Goal: Browse casually: Explore the website without a specific task or goal

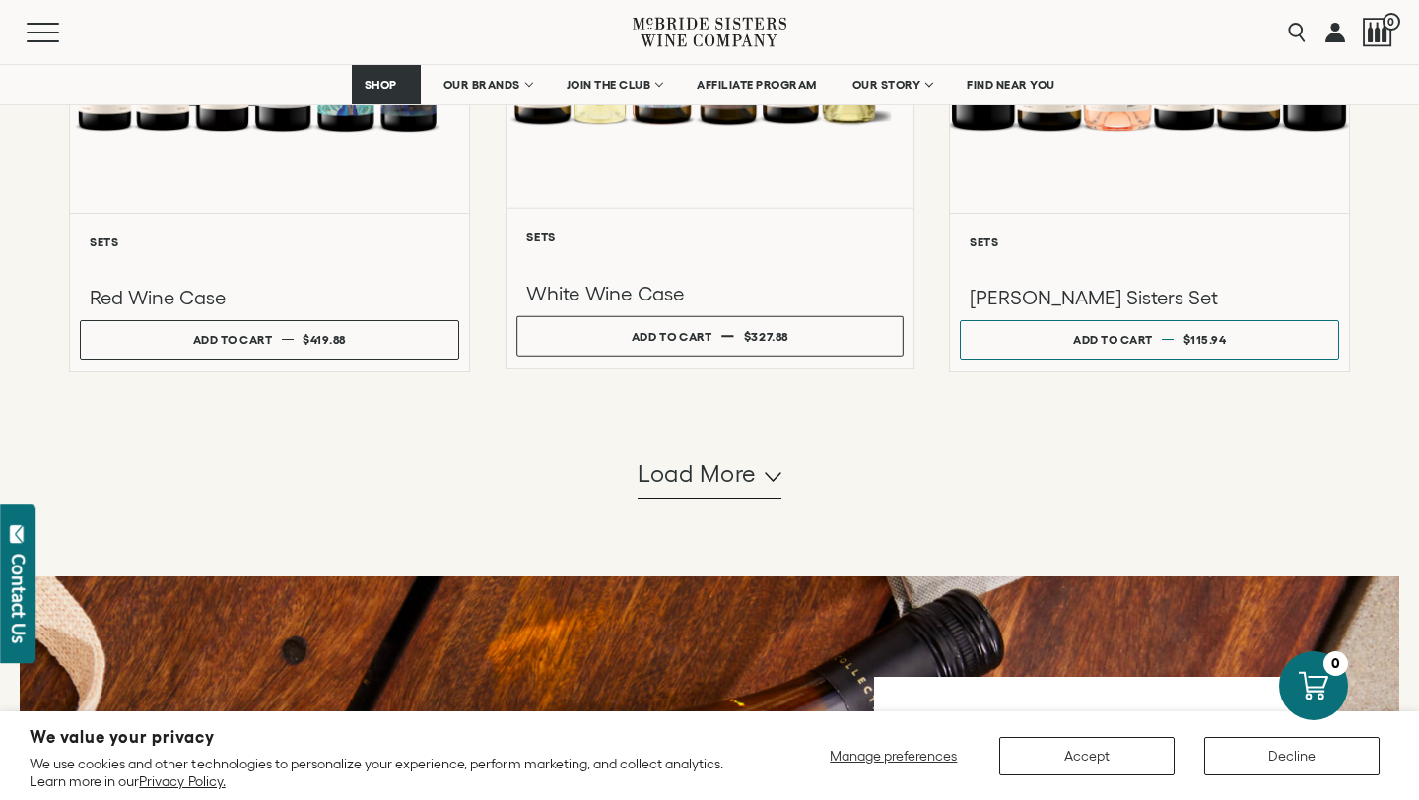
scroll to position [2064, 0]
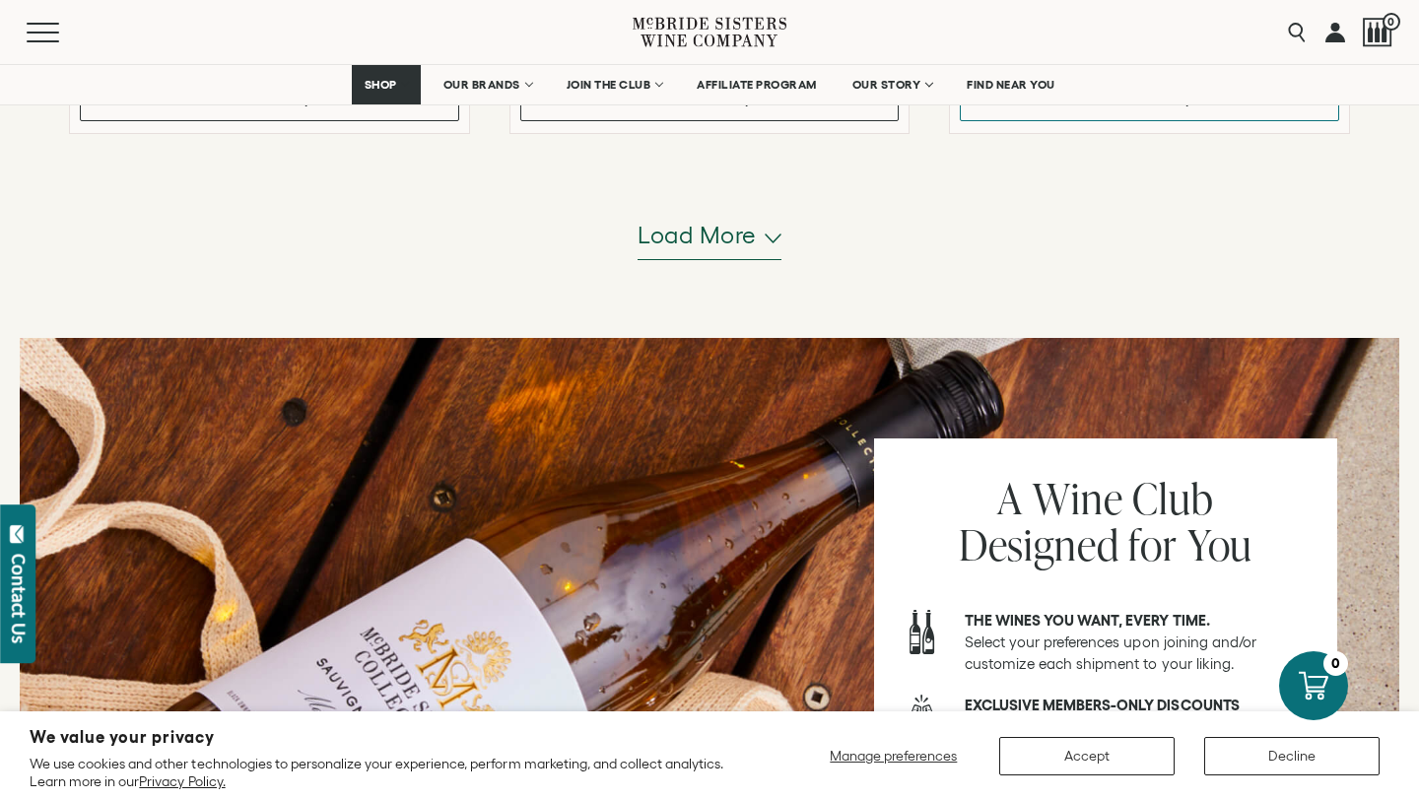
click at [686, 227] on span "Load more" at bounding box center [696, 235] width 119 height 33
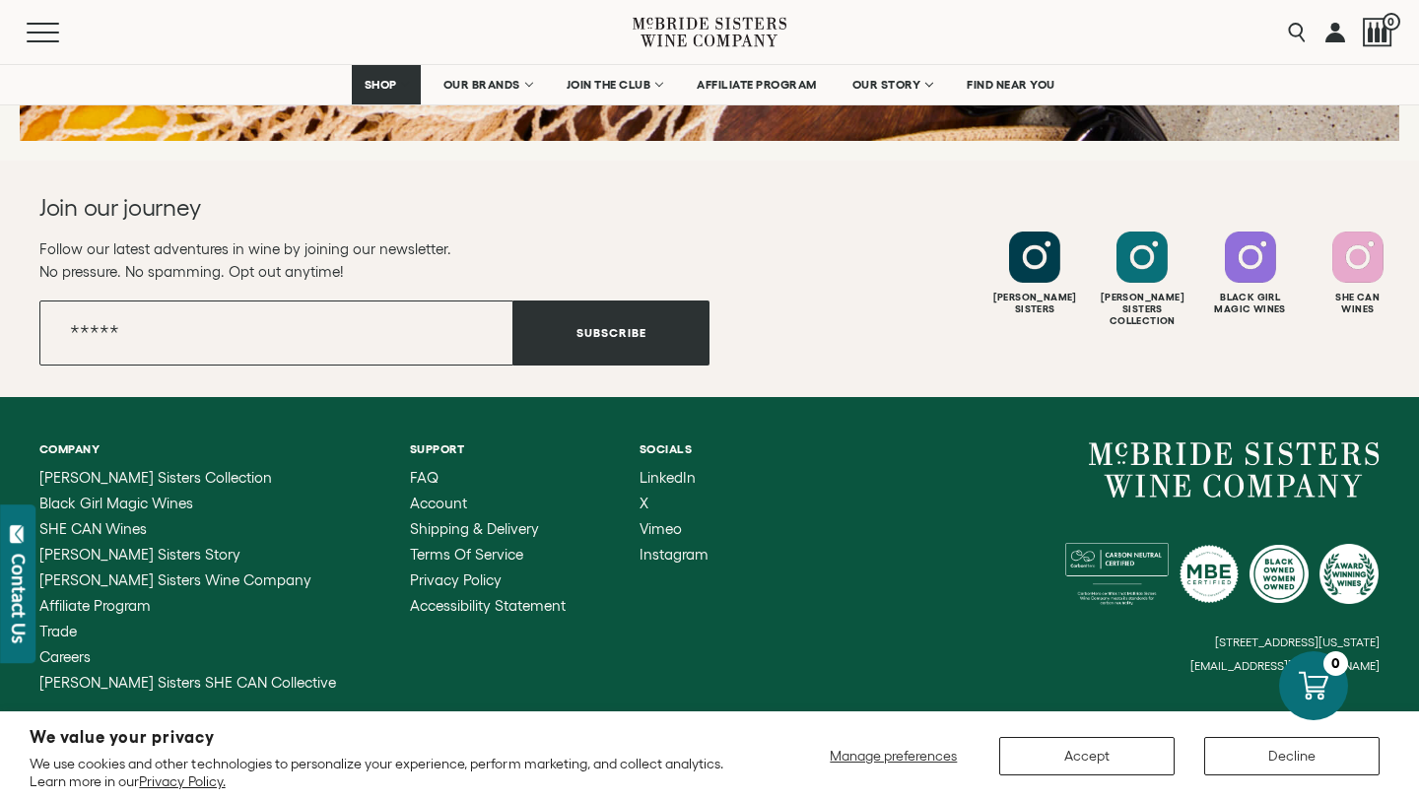
scroll to position [5065, 0]
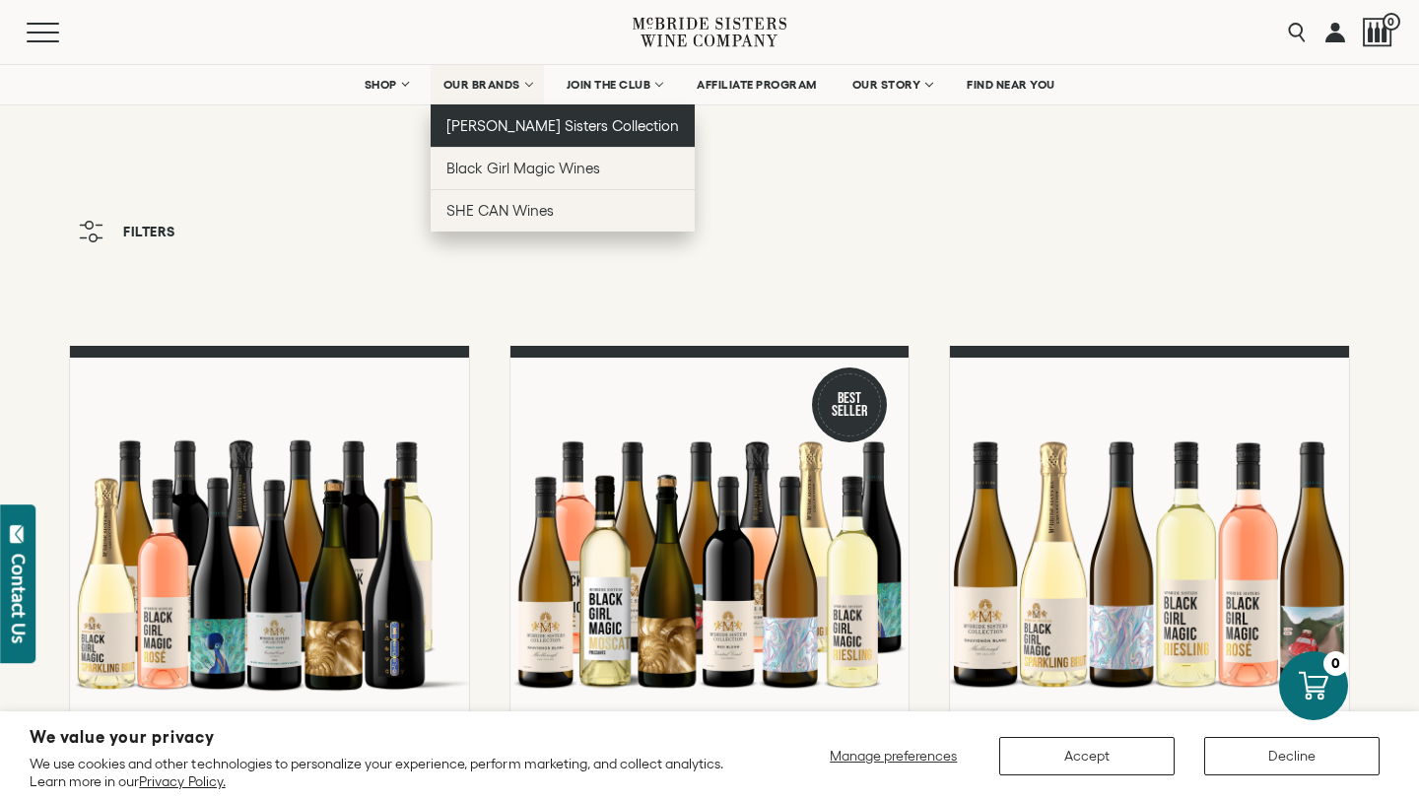
click at [520, 129] on span "[PERSON_NAME] Sisters Collection" at bounding box center [562, 125] width 233 height 17
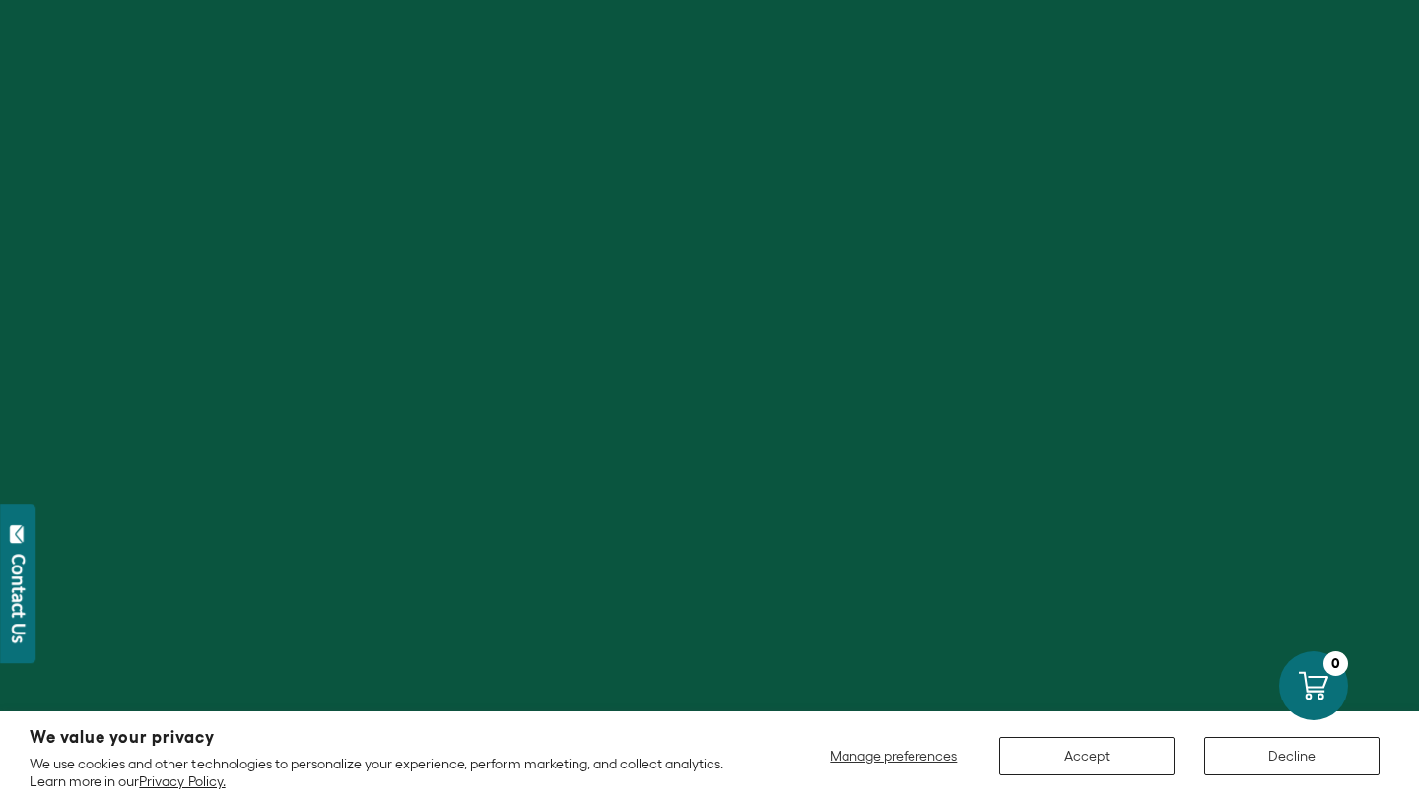
scroll to position [602, 0]
click at [1229, 755] on button "Decline" at bounding box center [1291, 756] width 175 height 38
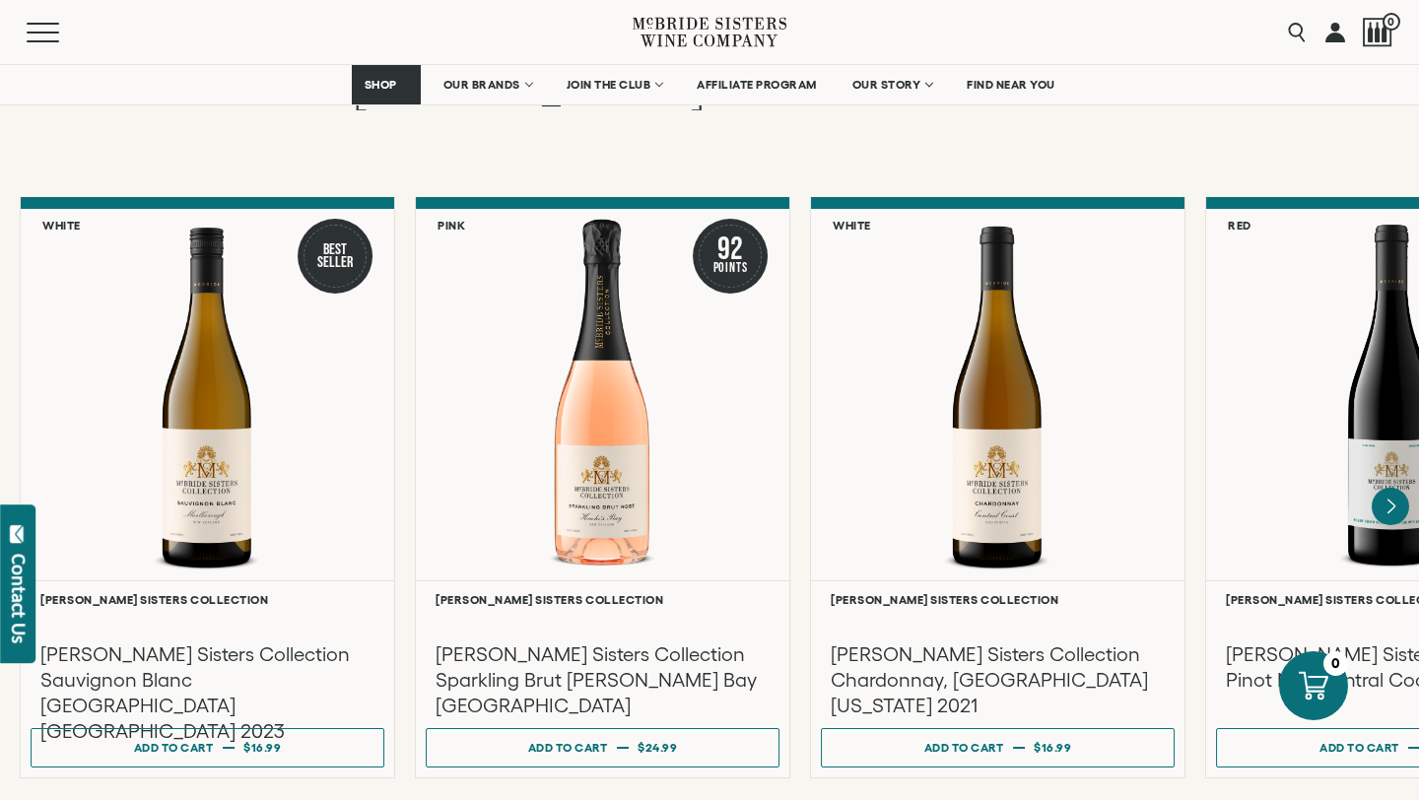
scroll to position [1589, 0]
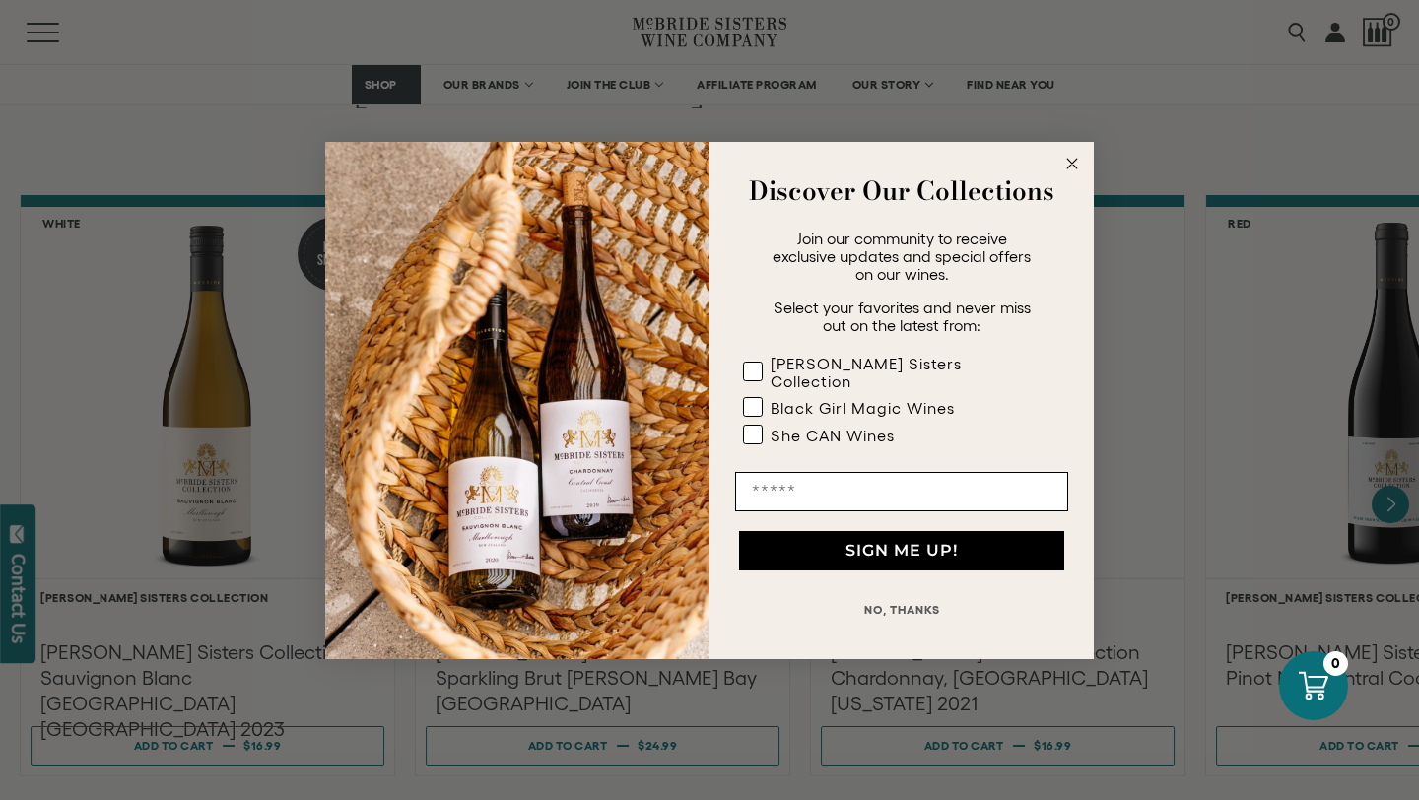
click at [1068, 169] on circle "Close dialog" at bounding box center [1072, 163] width 23 height 23
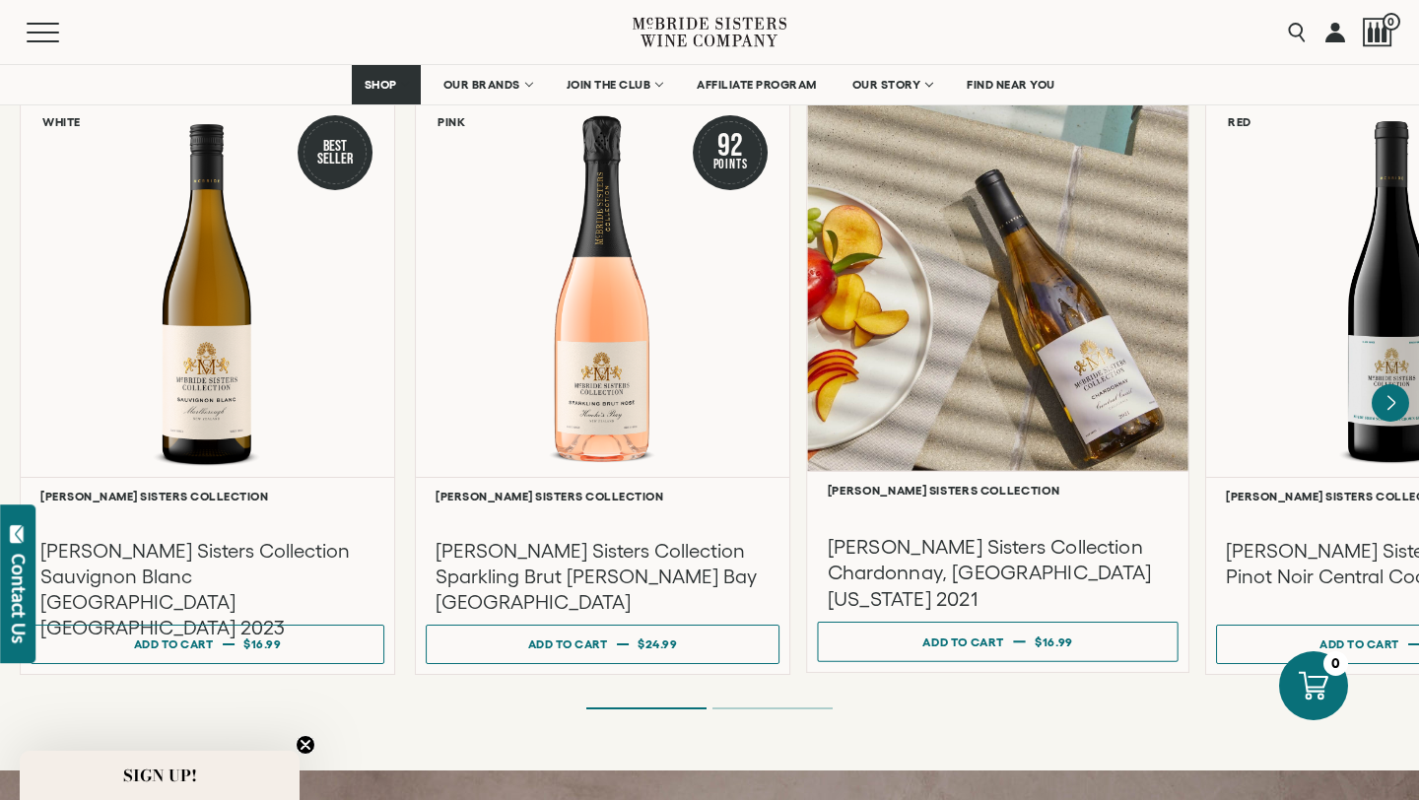
scroll to position [1688, 0]
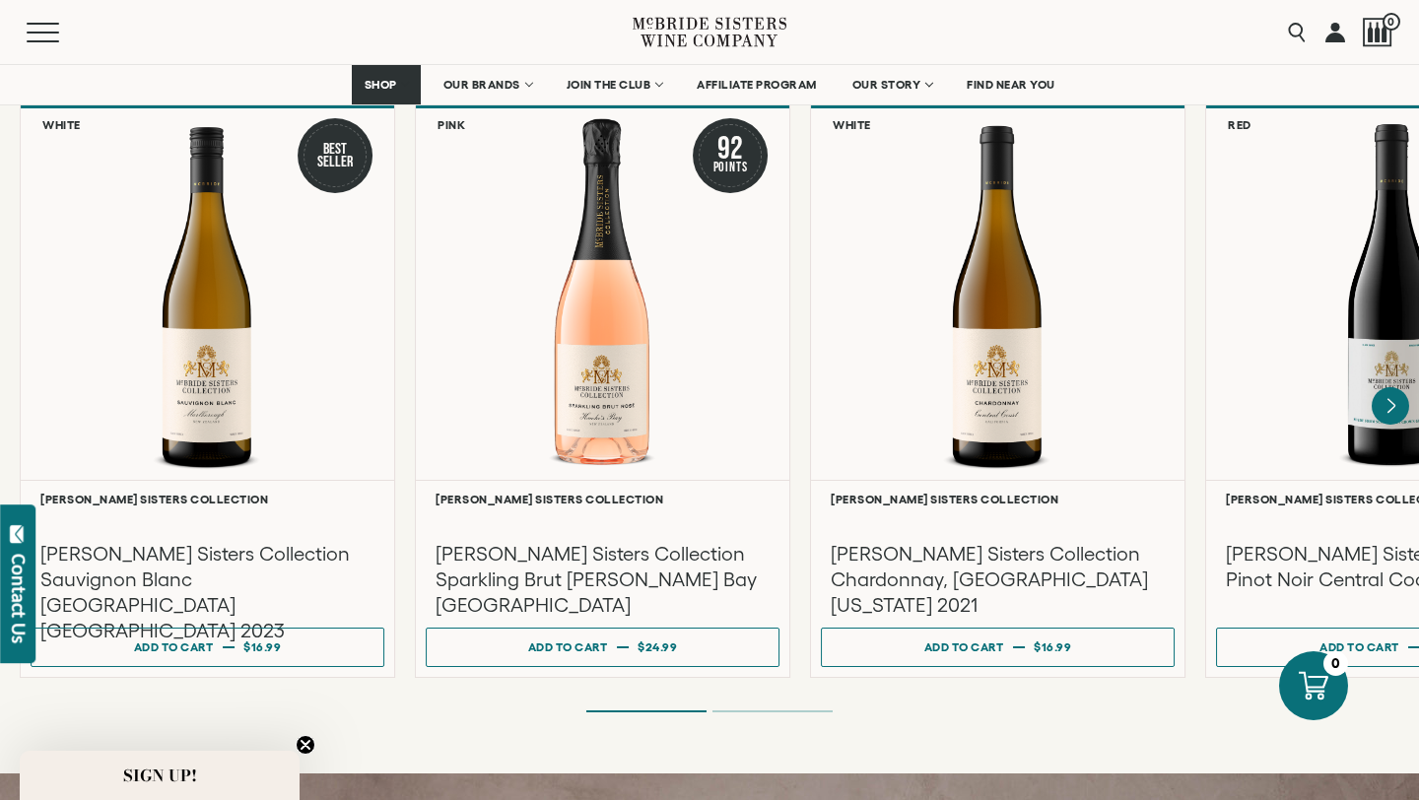
click at [803, 707] on ol at bounding box center [709, 711] width 788 height 8
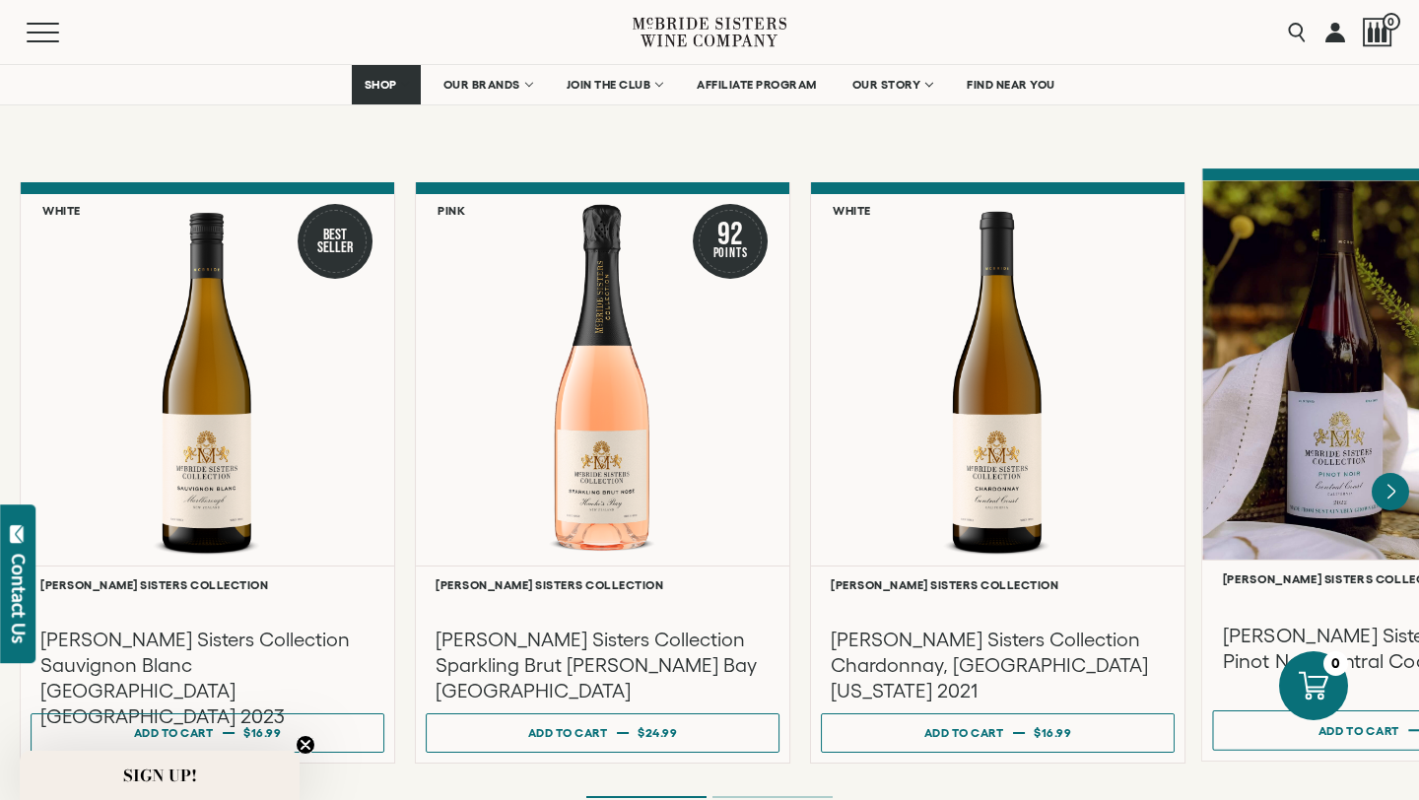
scroll to position [1503, 0]
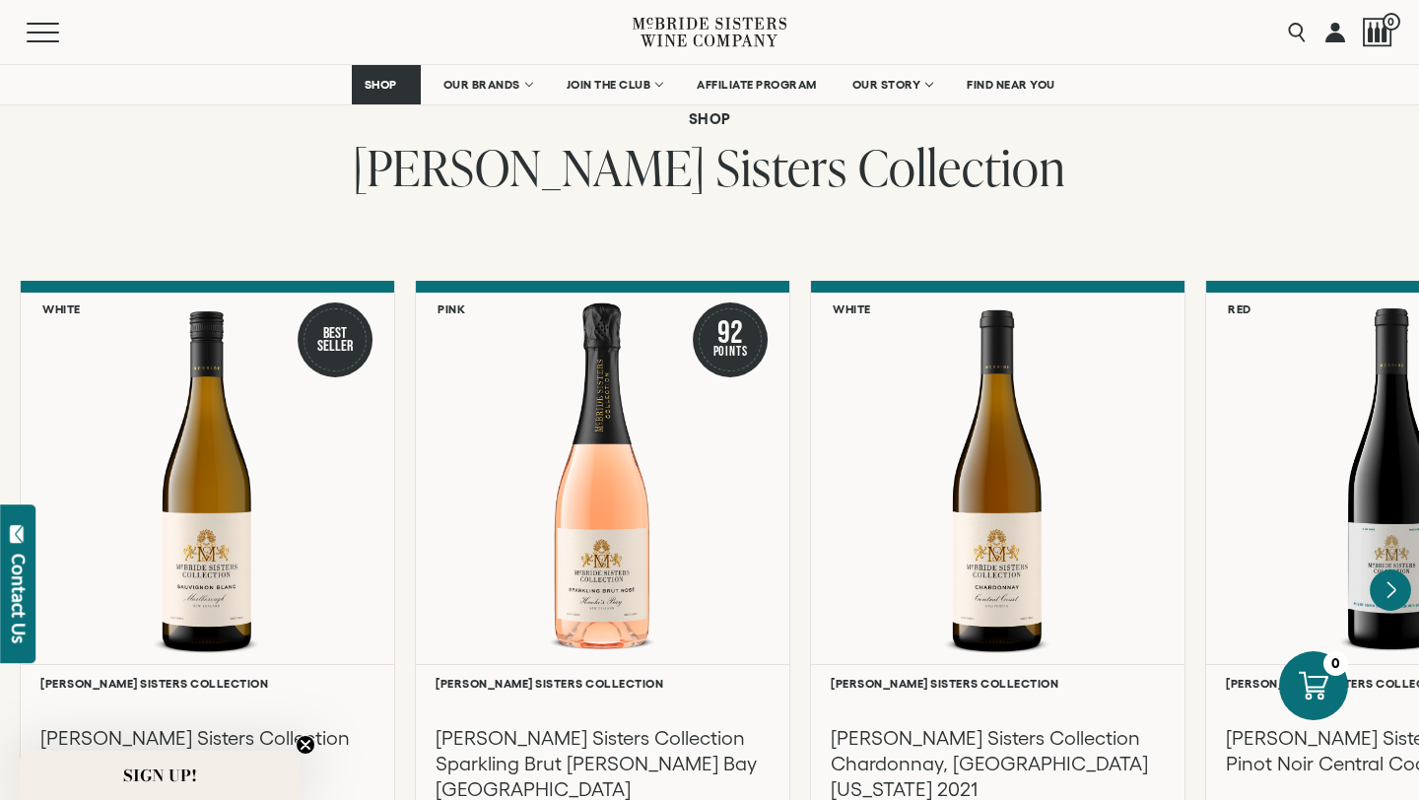
click at [1395, 569] on icon "Next" at bounding box center [1389, 589] width 41 height 41
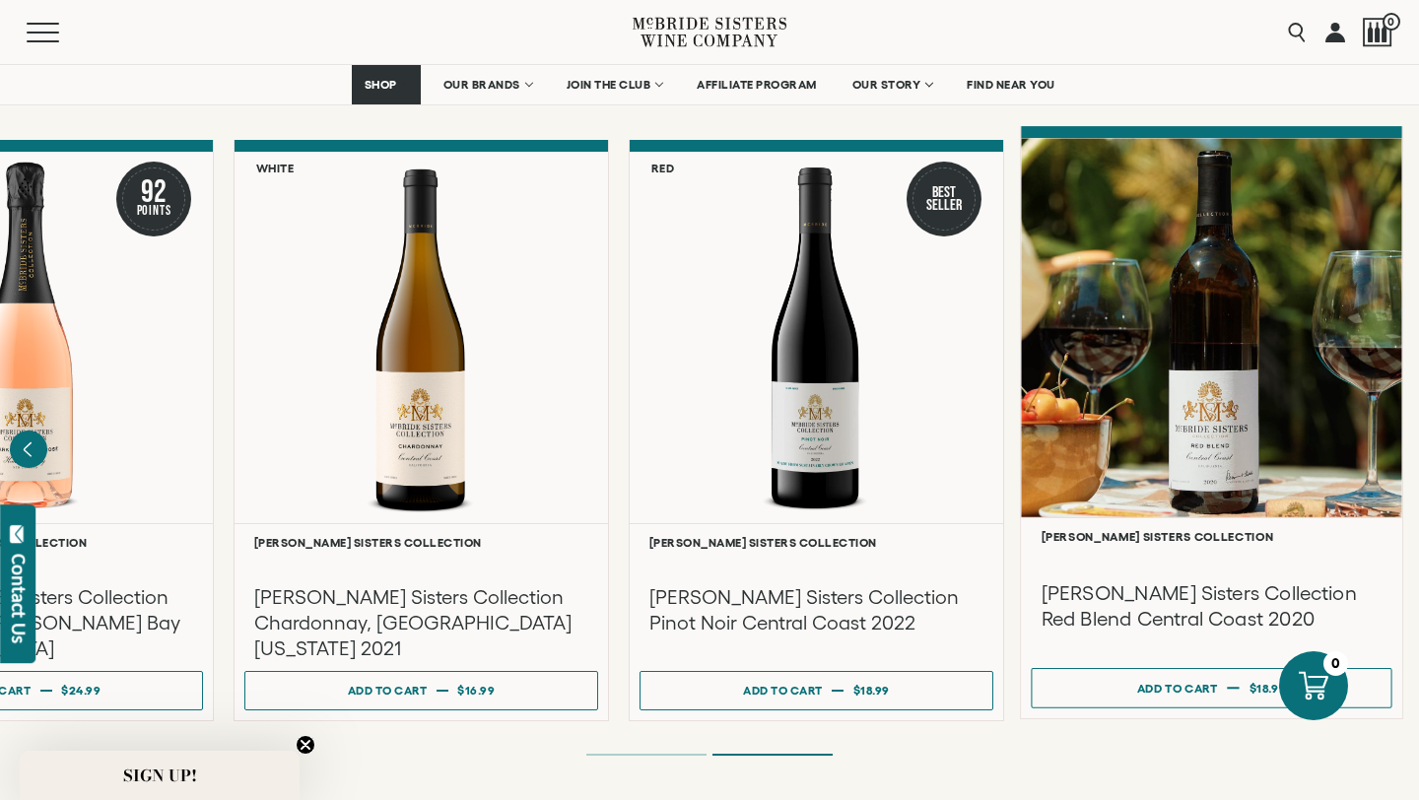
scroll to position [1729, 0]
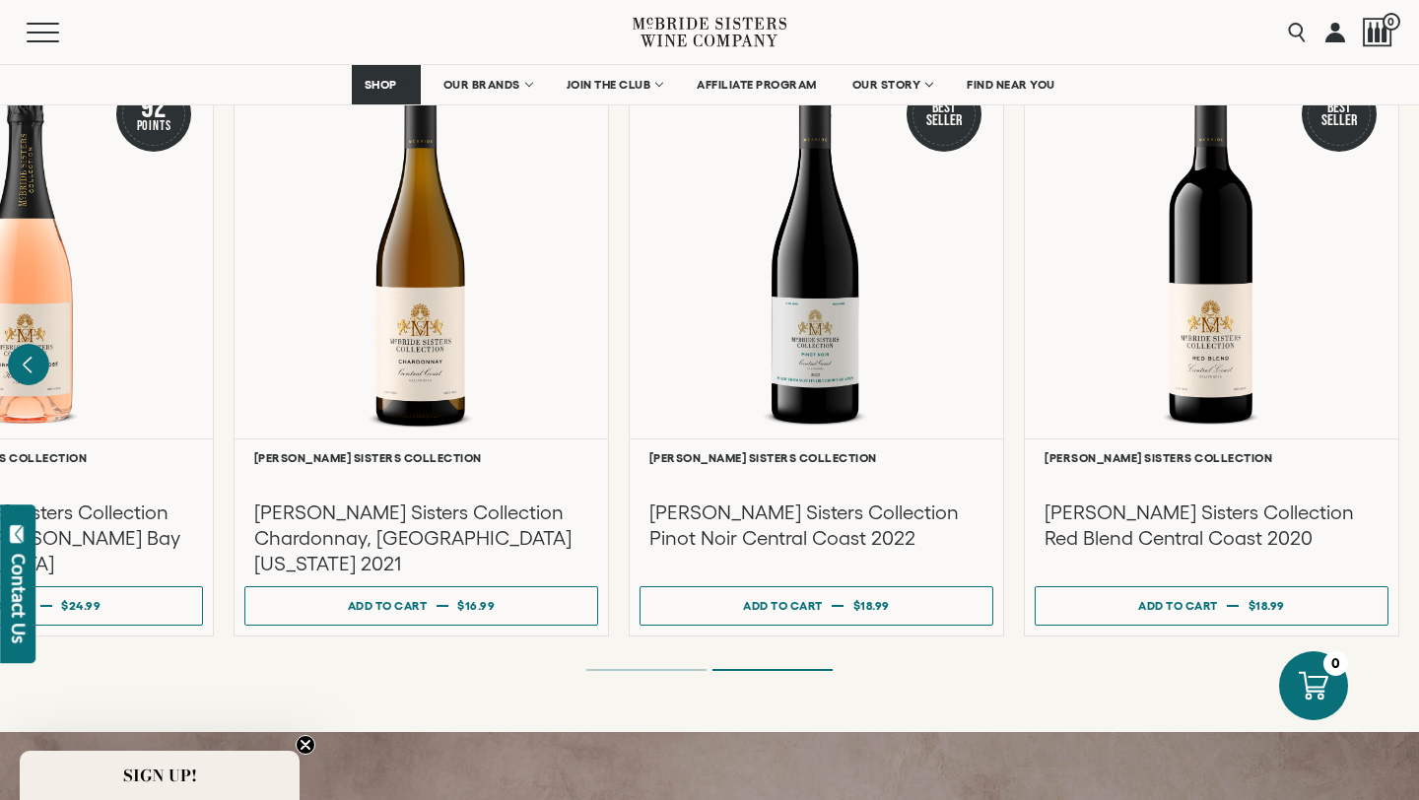
click at [34, 344] on icon "Previous" at bounding box center [28, 364] width 41 height 41
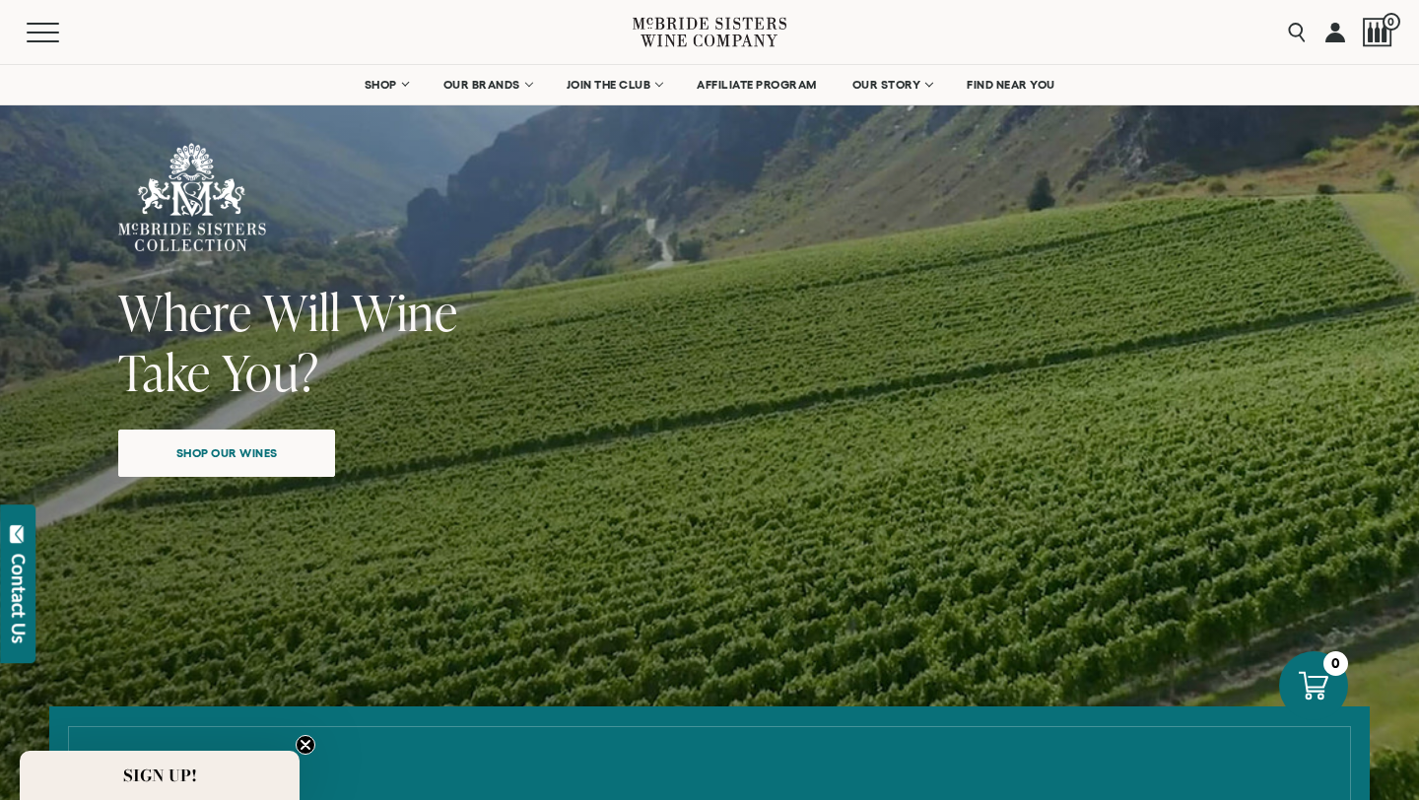
scroll to position [0, 0]
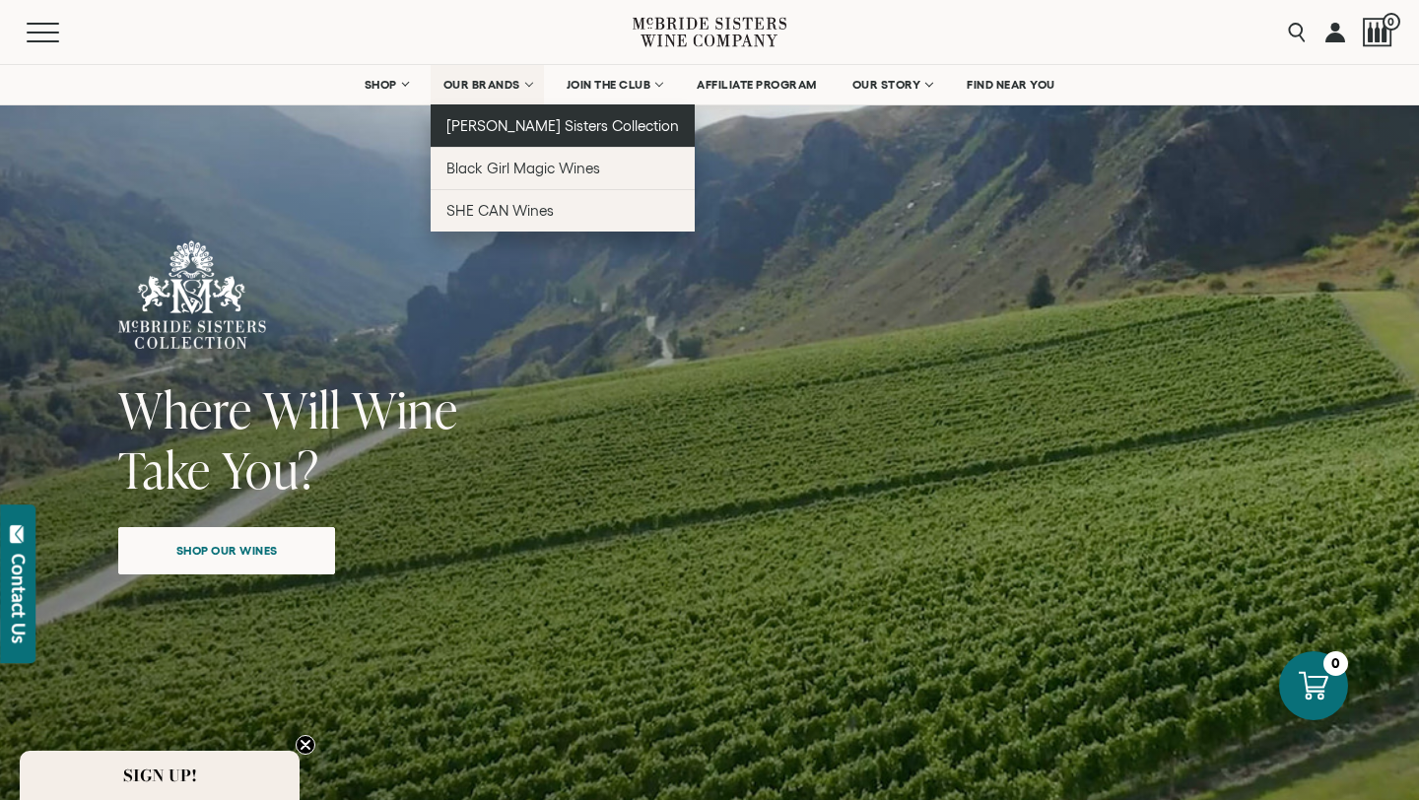
click at [511, 134] on link "[PERSON_NAME] Sisters Collection" at bounding box center [563, 125] width 265 height 42
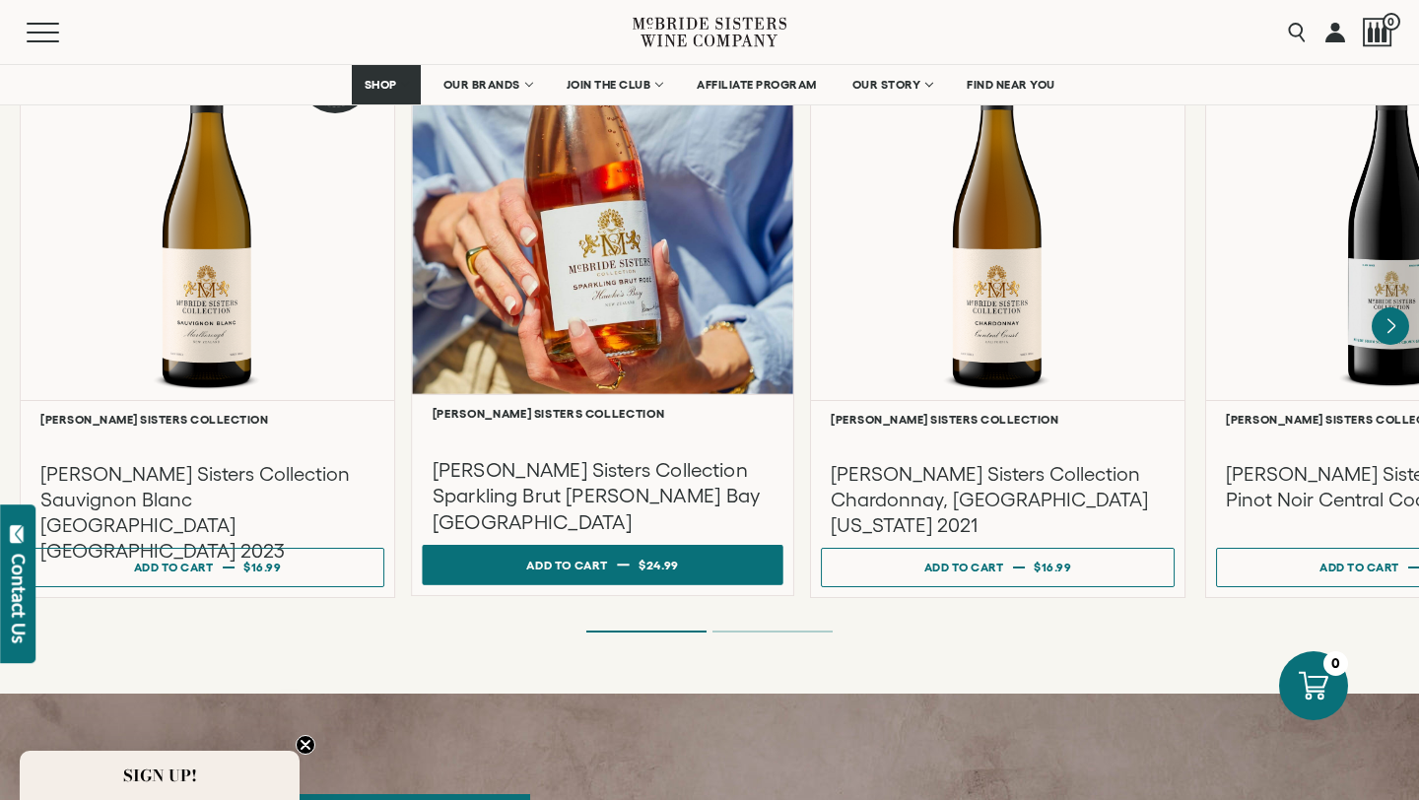
scroll to position [1726, 0]
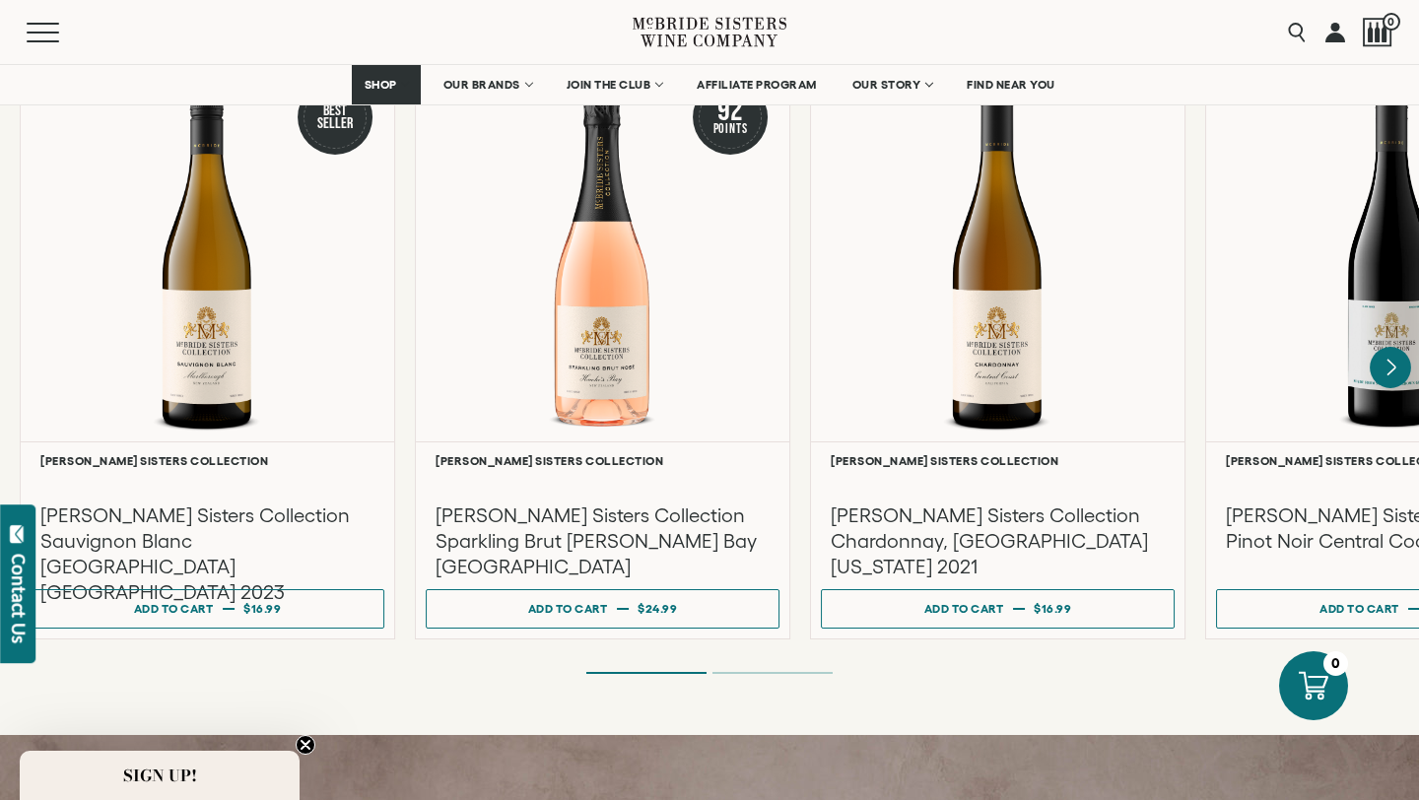
click at [1393, 350] on icon "Next" at bounding box center [1389, 367] width 41 height 41
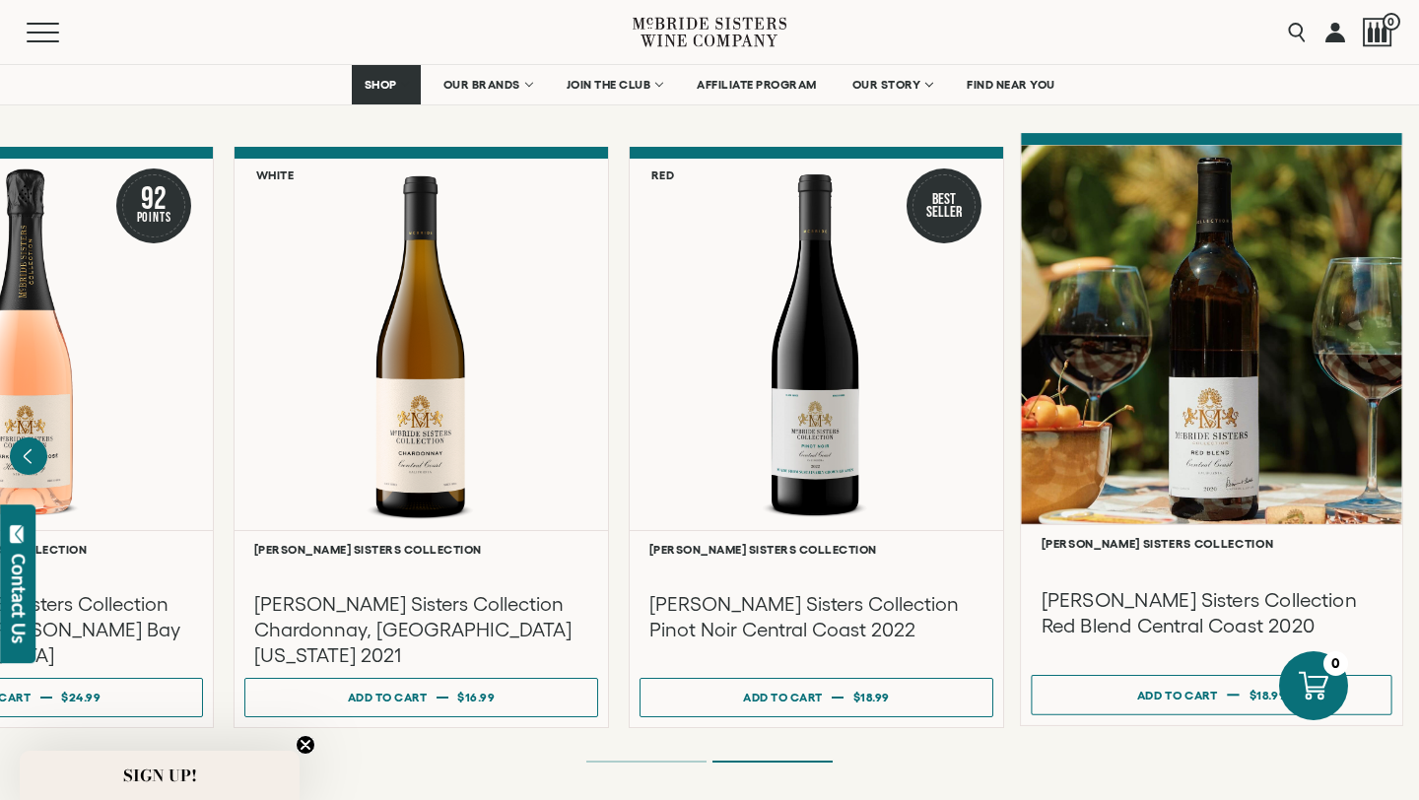
scroll to position [1868, 0]
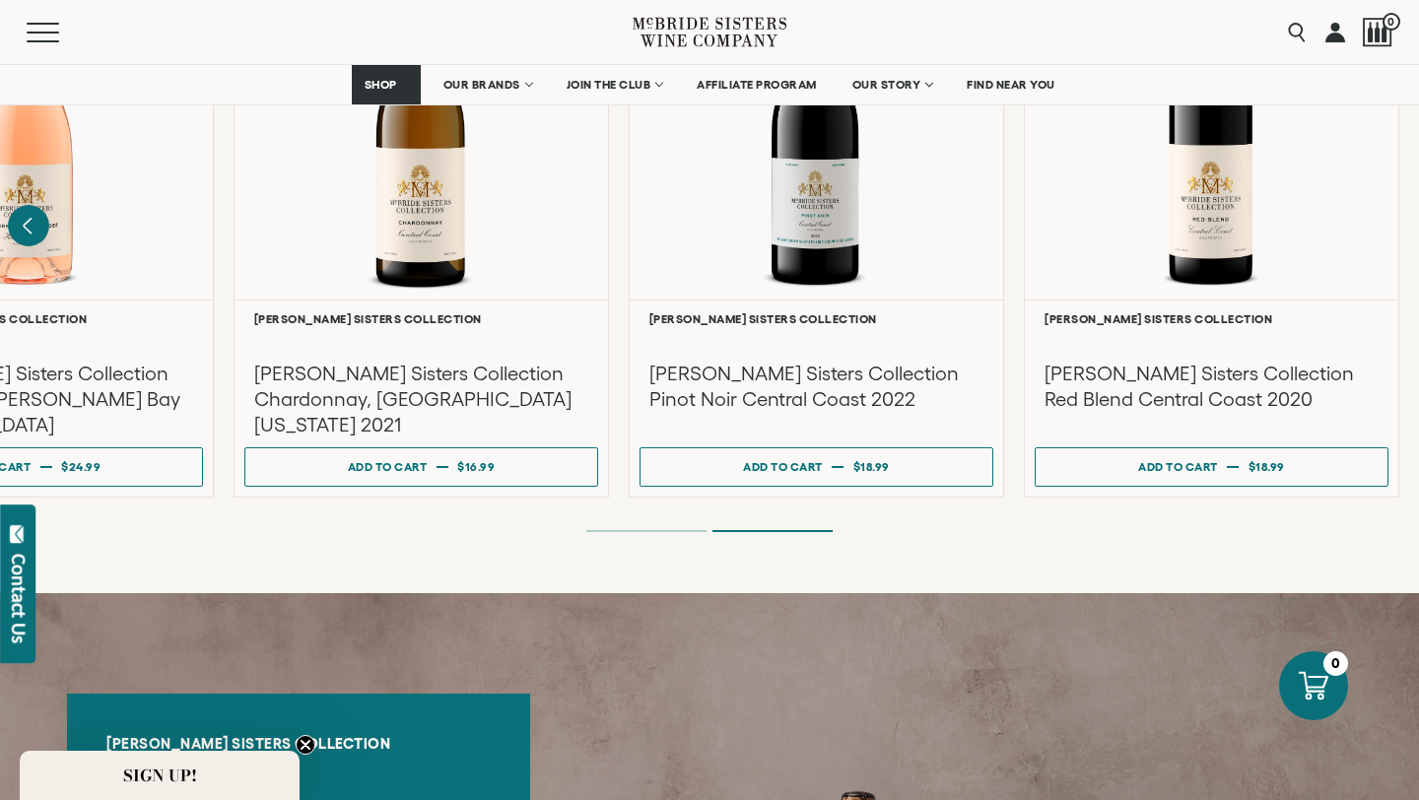
click at [37, 210] on icon "Previous" at bounding box center [28, 225] width 41 height 41
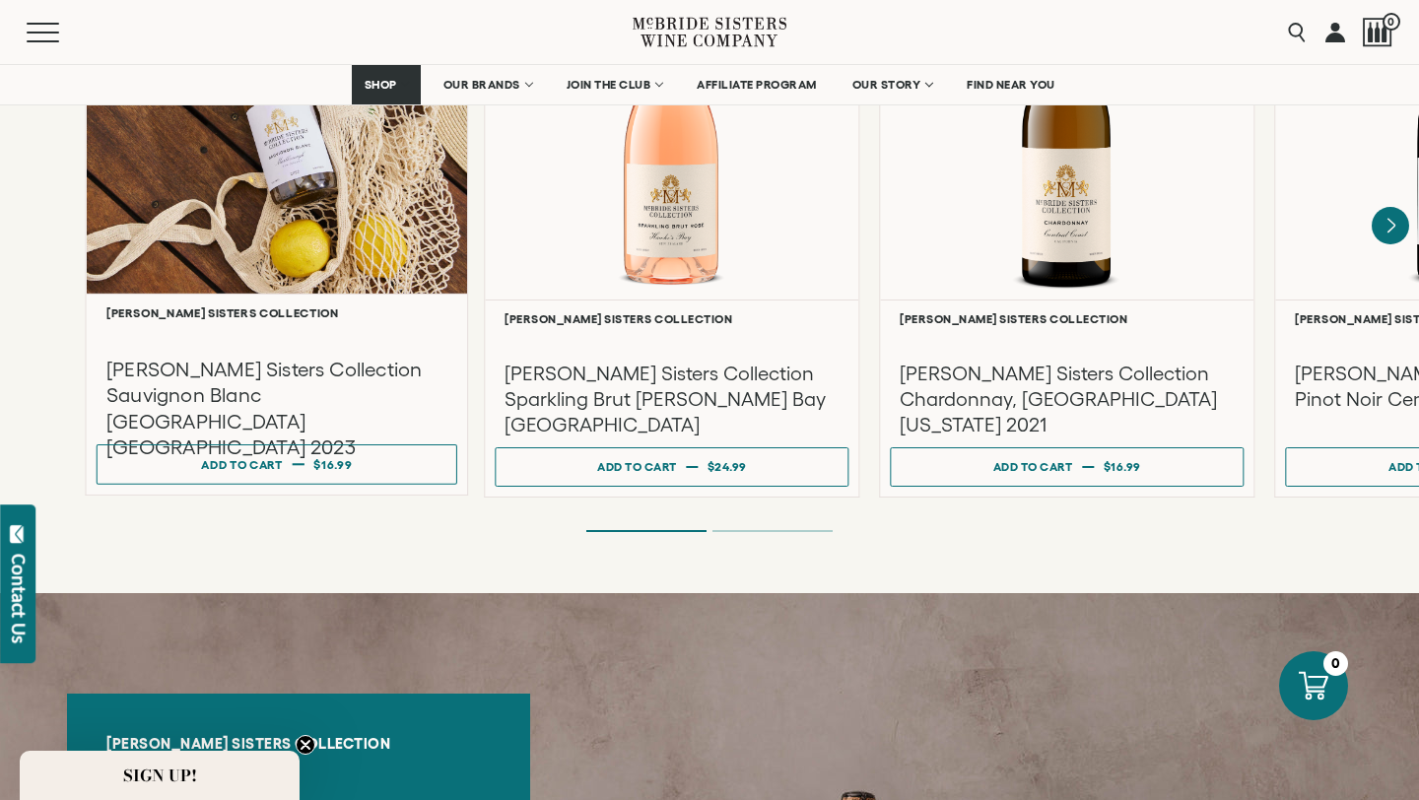
click at [296, 379] on div "**********" at bounding box center [277, 394] width 381 height 201
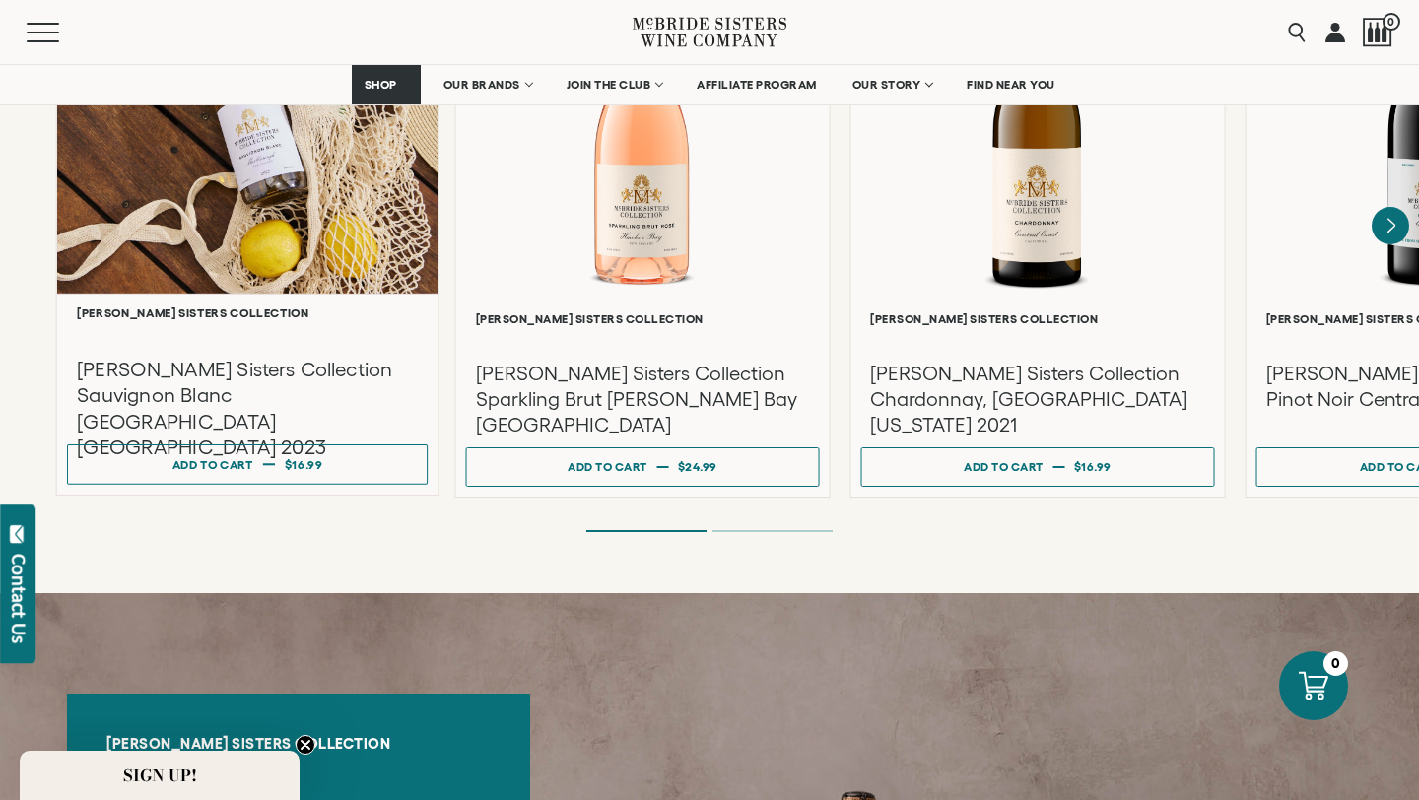
click at [127, 398] on div "McBride Sisters Collection Sauvignon Blanc Marlborough New Zealand 2023" at bounding box center [247, 376] width 361 height 114
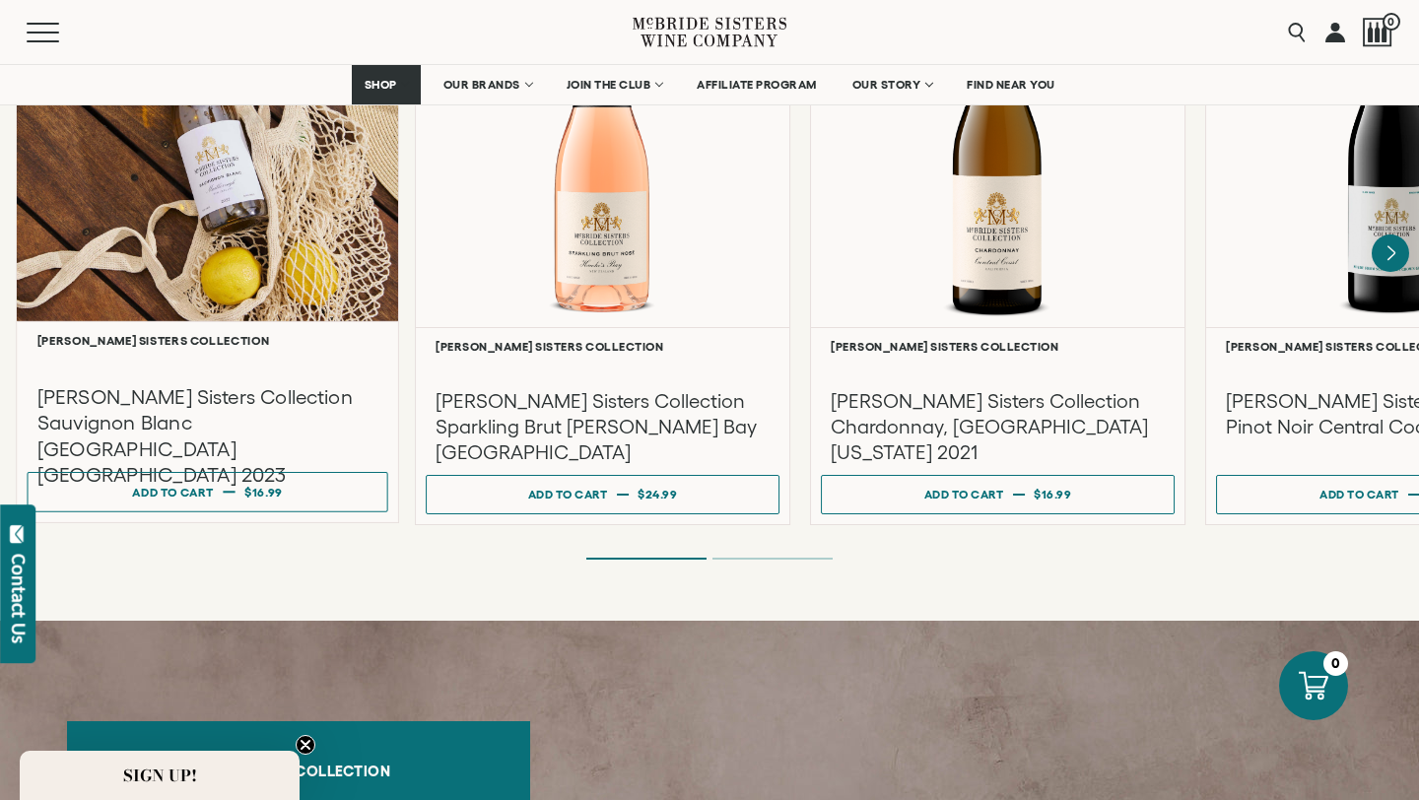
scroll to position [1825, 0]
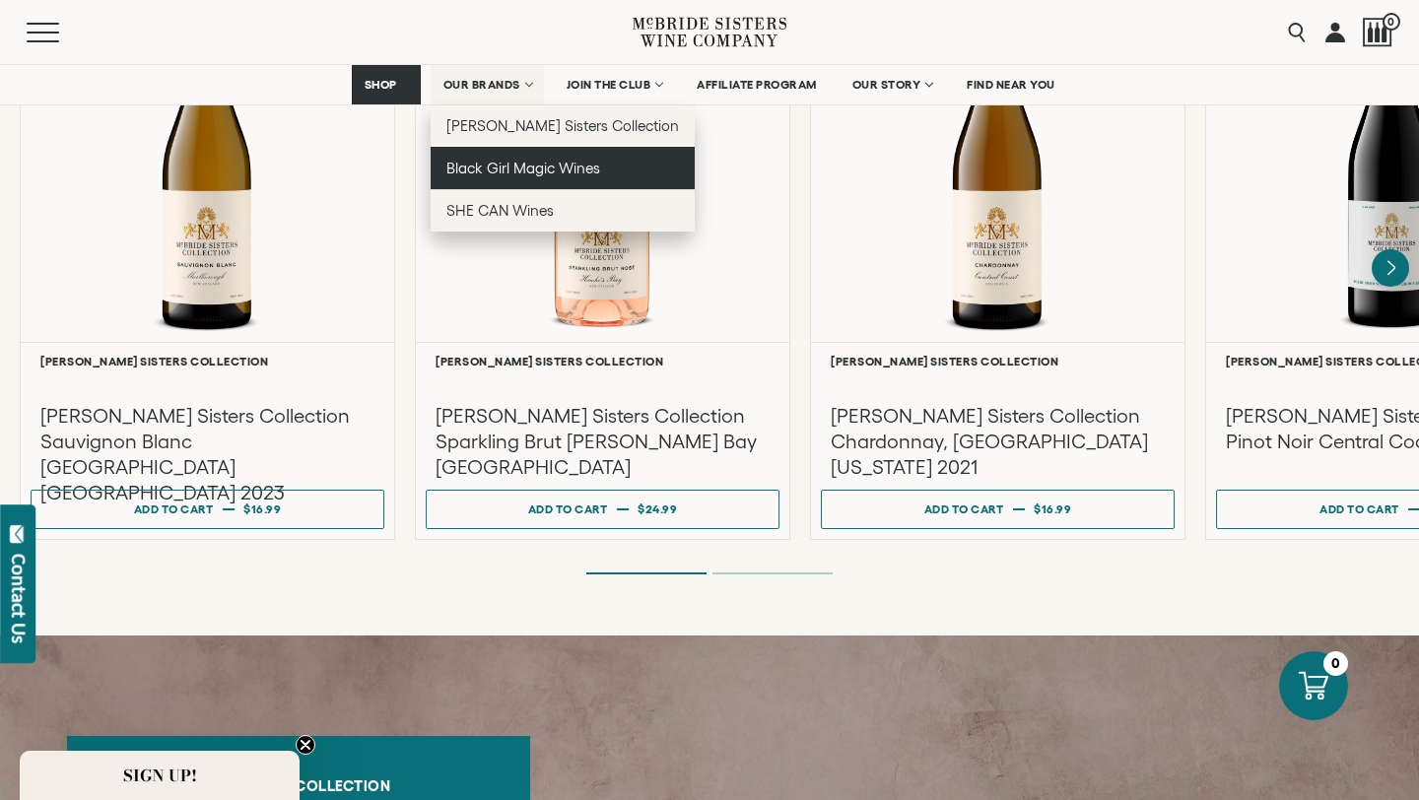
click at [496, 163] on span "Black Girl Magic Wines" at bounding box center [523, 168] width 154 height 17
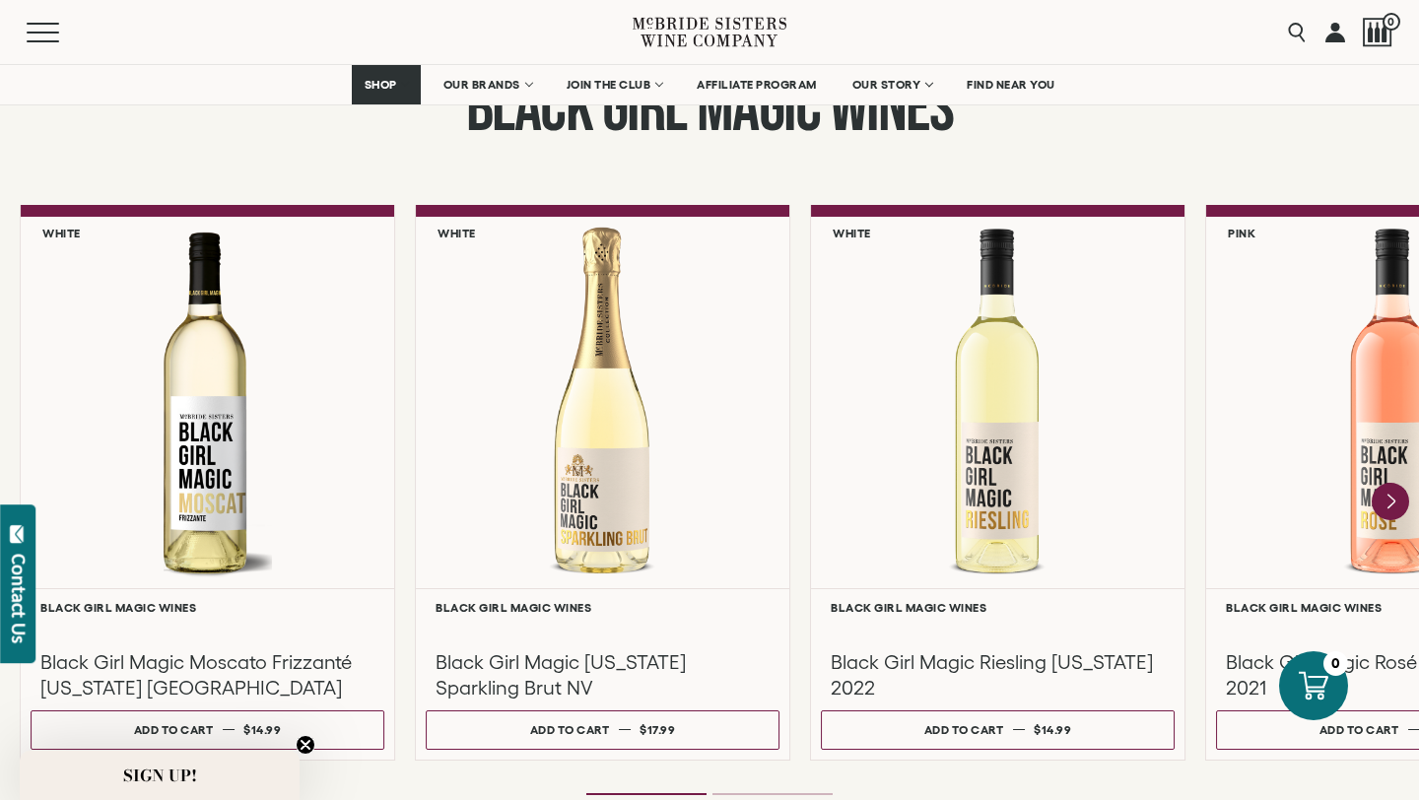
scroll to position [1735, 0]
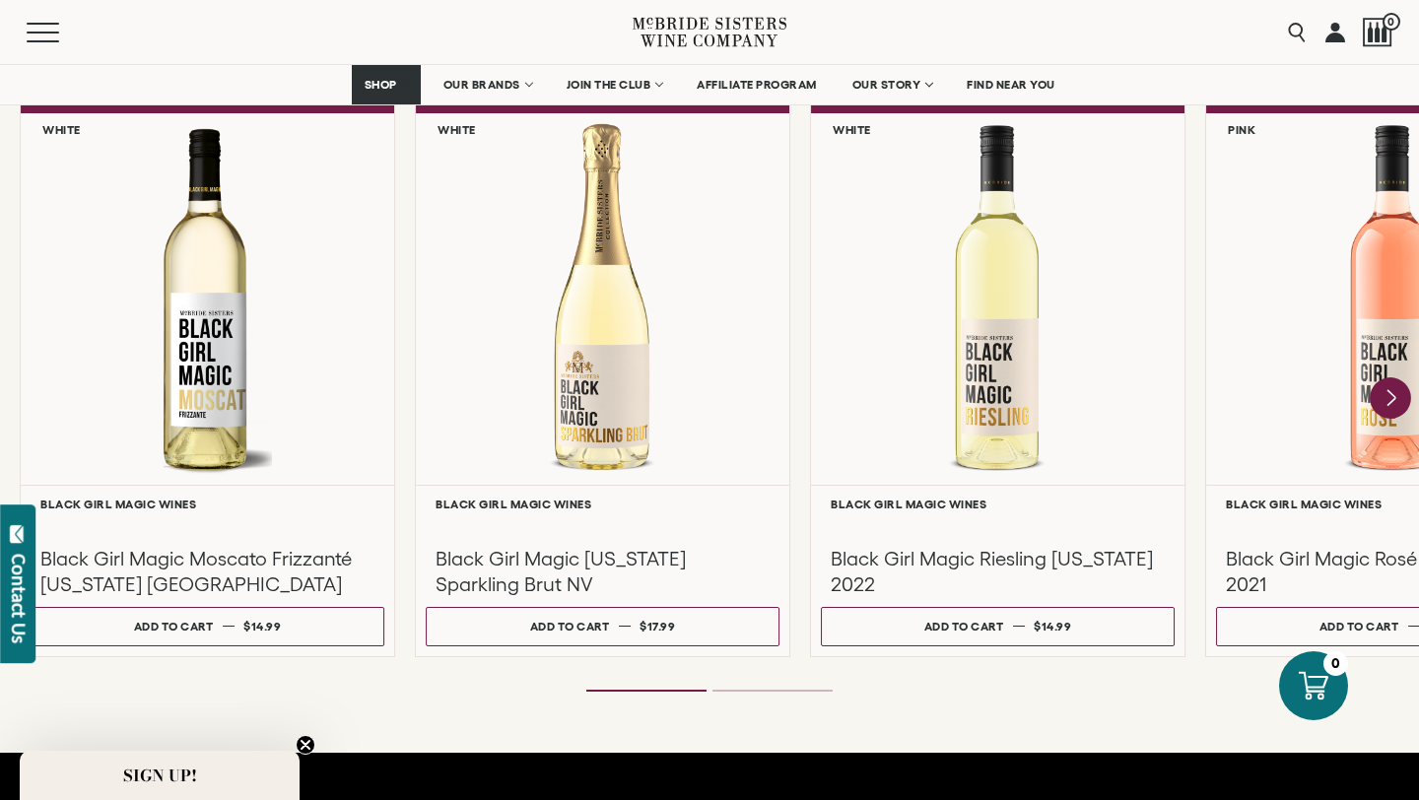
click at [1386, 403] on icon "Next" at bounding box center [1389, 397] width 41 height 41
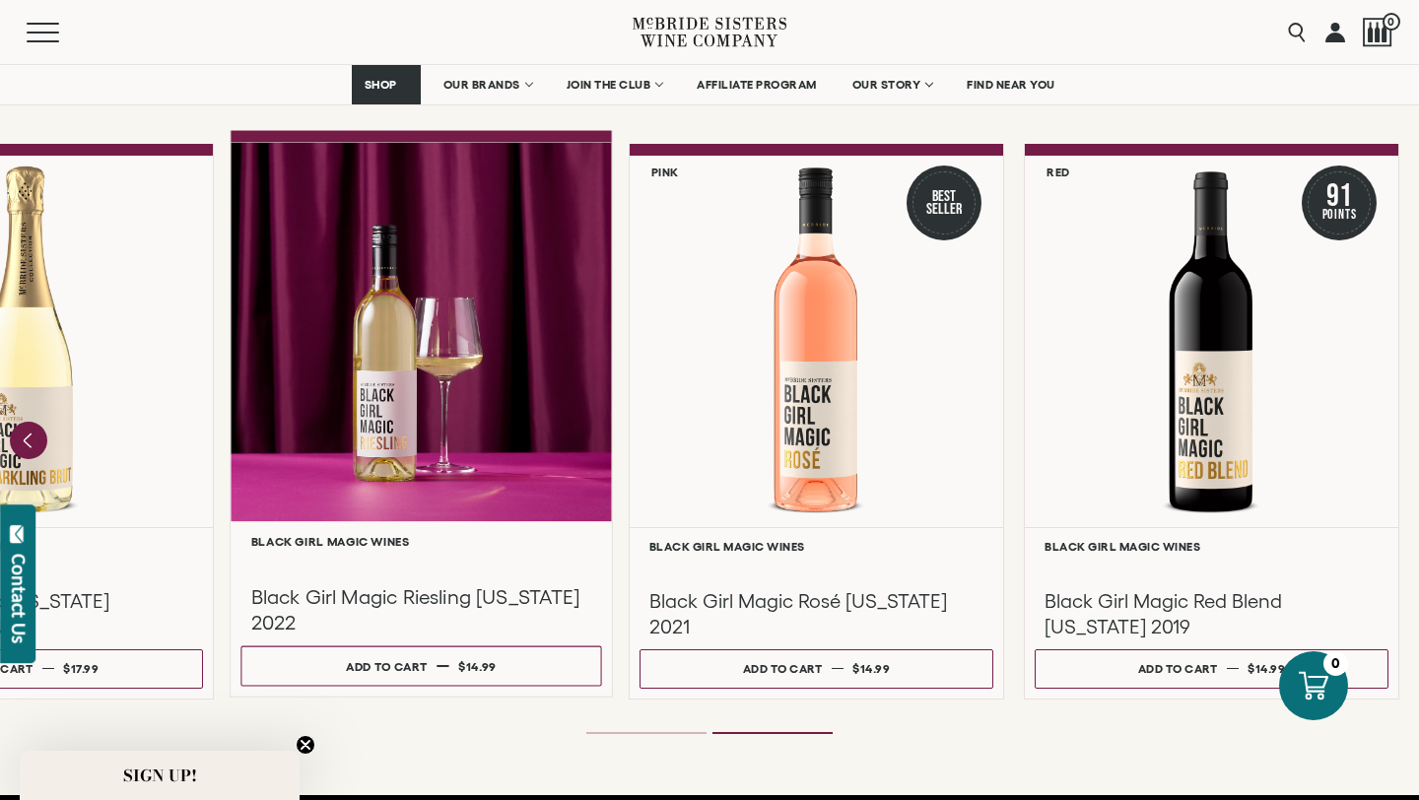
scroll to position [1679, 0]
